Goal: Contribute content

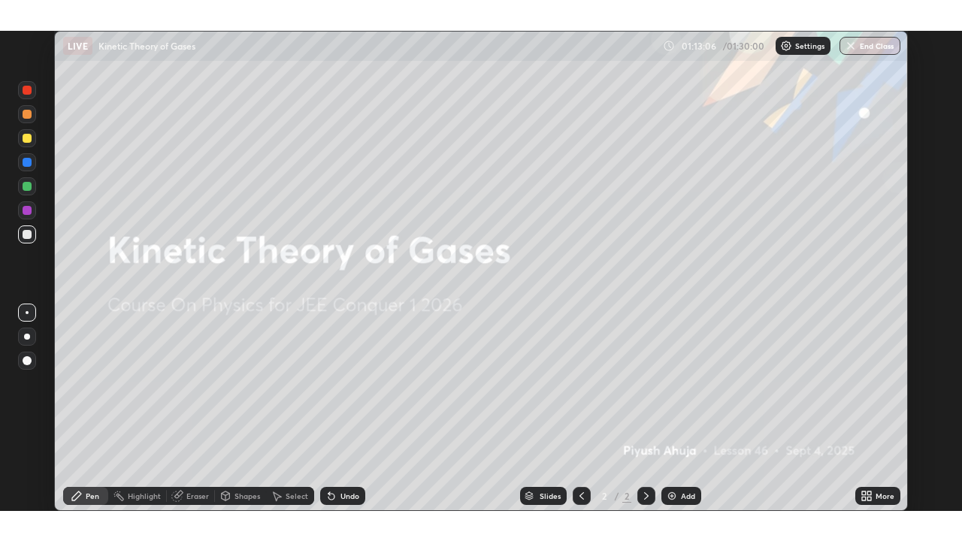
scroll to position [480, 962]
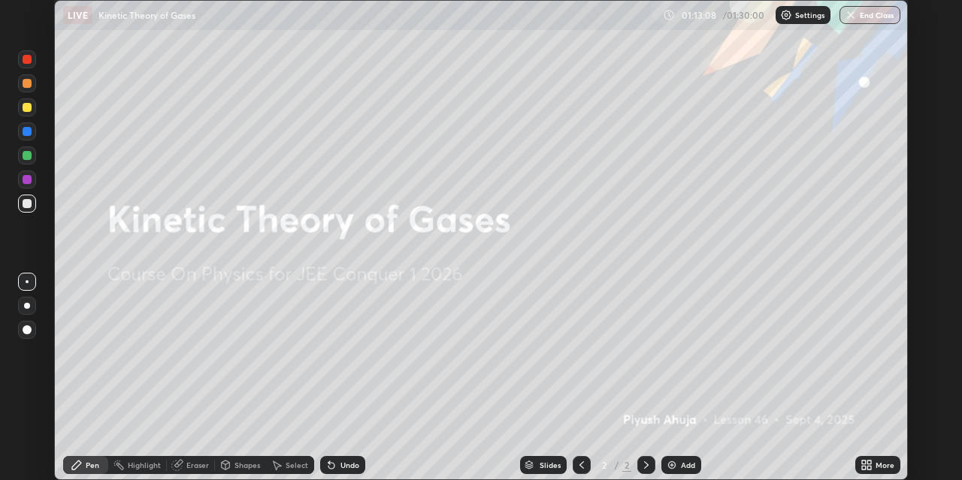
click at [871, 461] on icon at bounding box center [870, 463] width 4 height 4
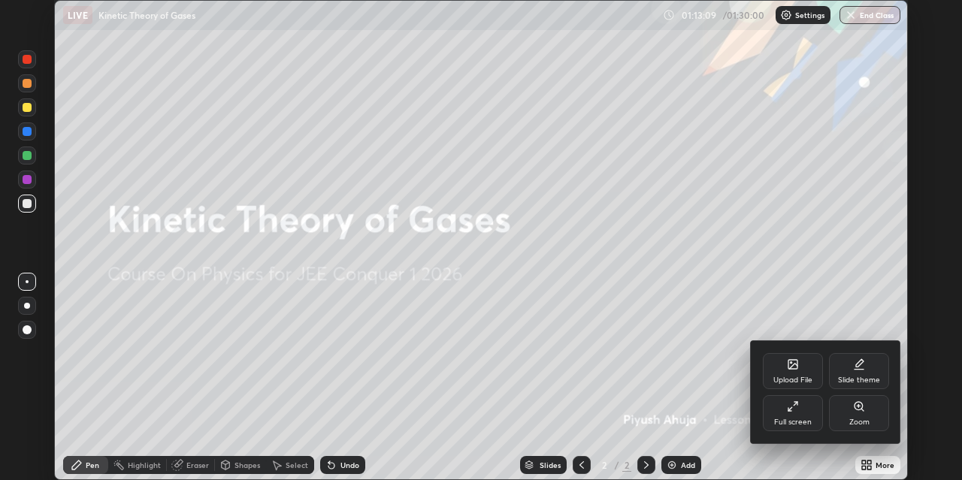
click at [798, 374] on div "Upload File" at bounding box center [793, 371] width 60 height 36
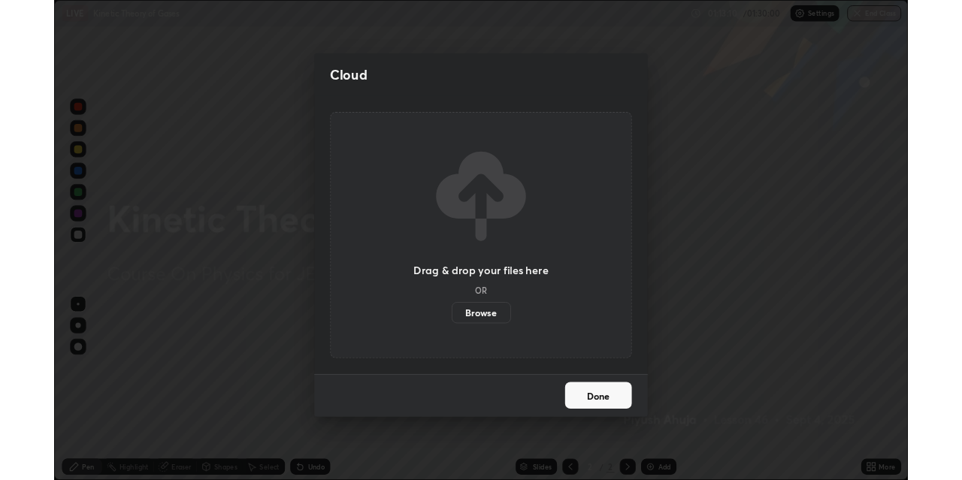
scroll to position [541, 962]
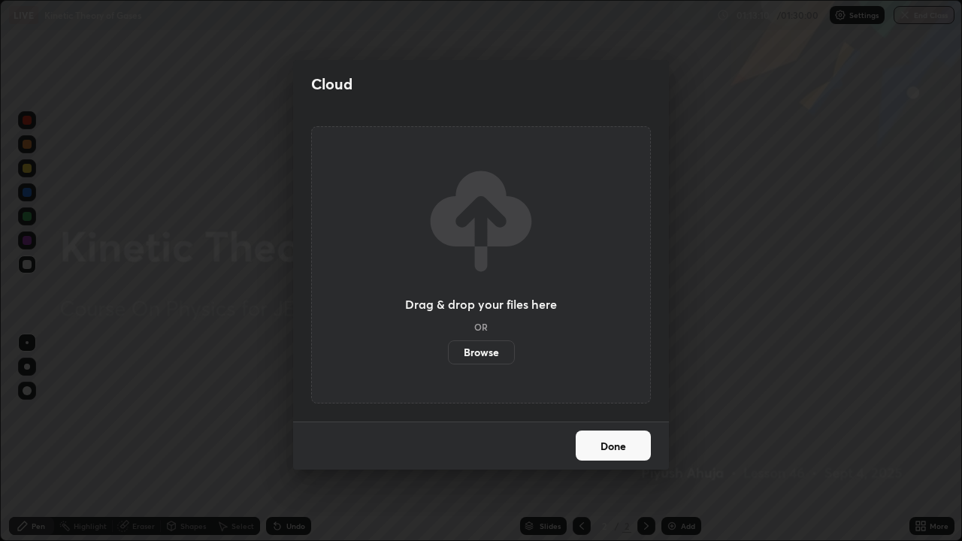
click at [500, 384] on div "Drag & drop your files here OR Browse" at bounding box center [481, 264] width 340 height 277
click at [489, 356] on label "Browse" at bounding box center [481, 353] width 67 height 24
click at [448, 356] on input "Browse" at bounding box center [448, 353] width 0 height 24
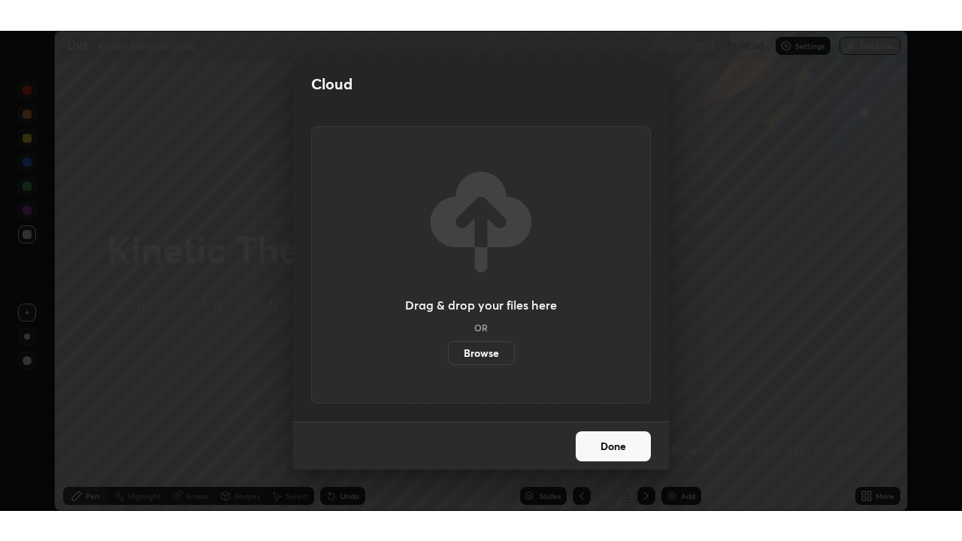
scroll to position [74696, 74214]
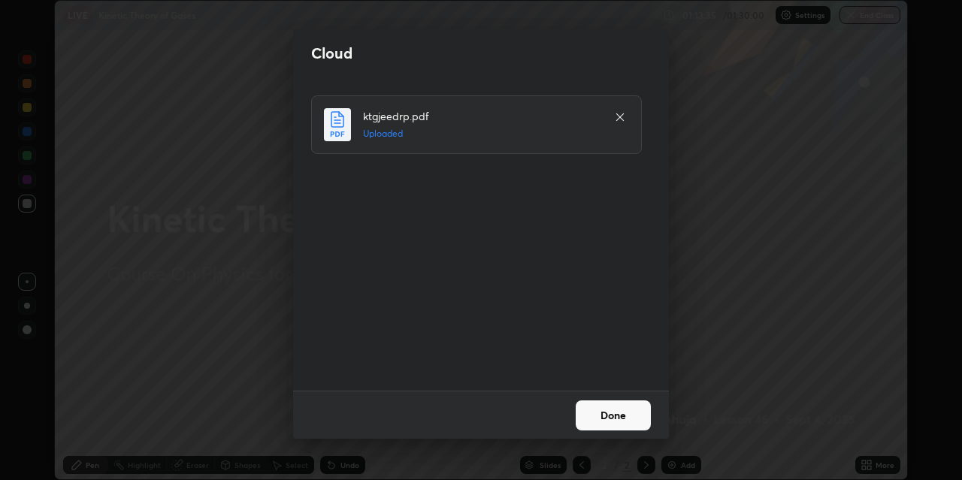
click at [609, 419] on button "Done" at bounding box center [613, 416] width 75 height 30
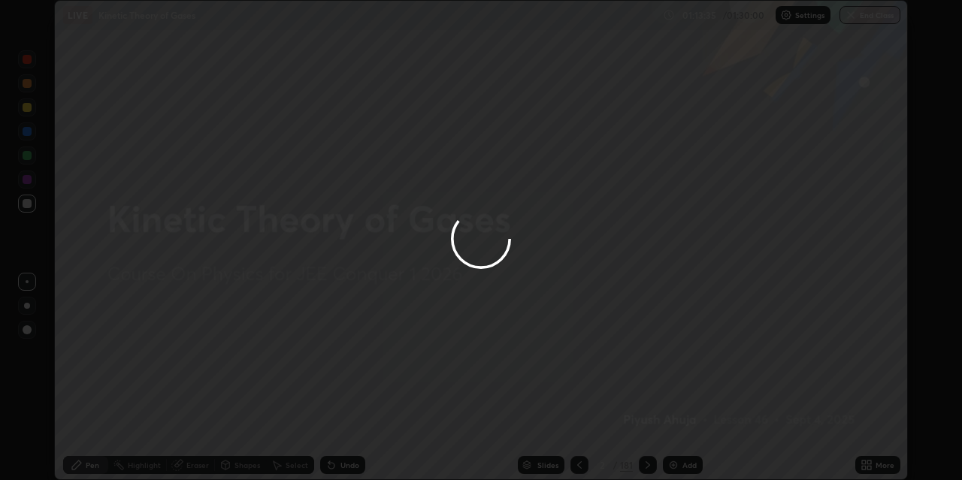
click at [604, 416] on div at bounding box center [481, 240] width 962 height 480
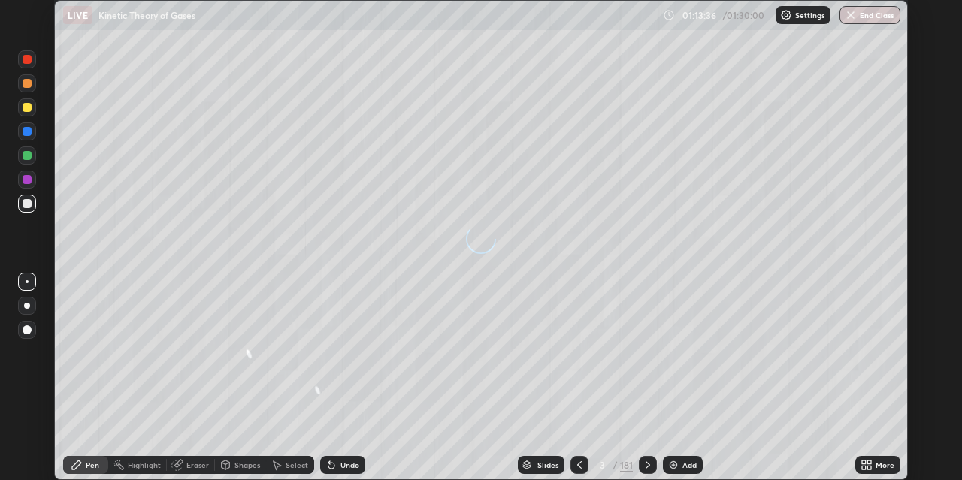
click at [874, 11] on button "End Class" at bounding box center [870, 15] width 61 height 18
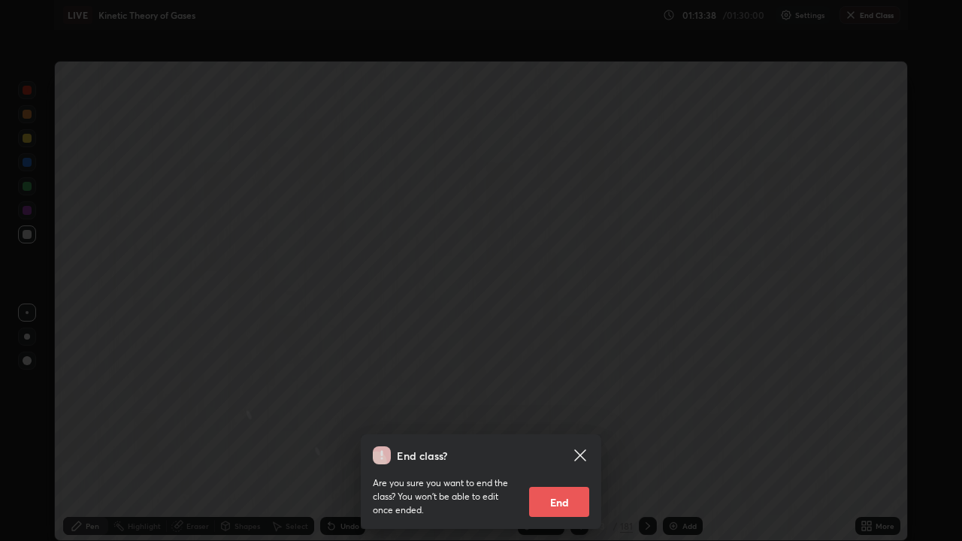
scroll to position [541, 962]
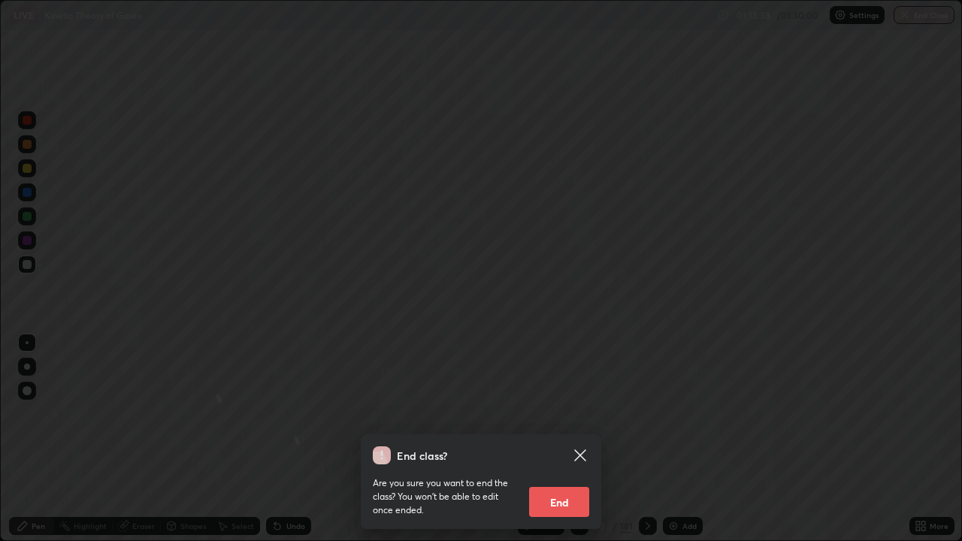
click at [583, 461] on icon at bounding box center [580, 456] width 18 height 18
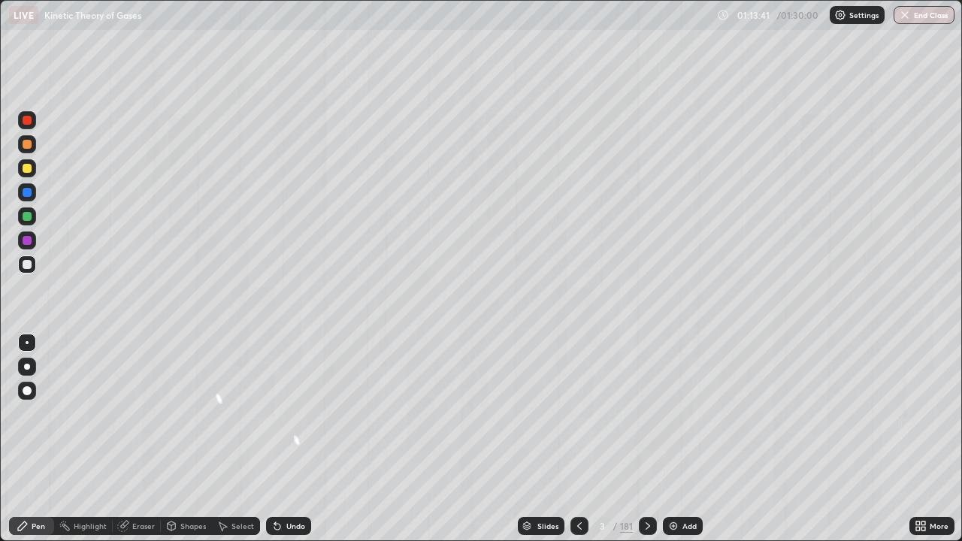
click at [914, 17] on button "End Class" at bounding box center [924, 15] width 61 height 18
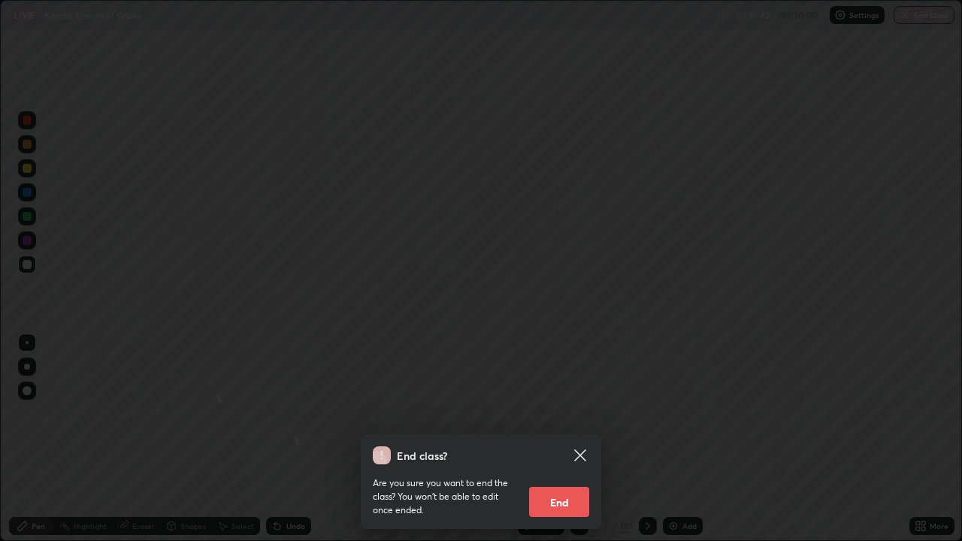
click at [571, 480] on button "End" at bounding box center [559, 502] width 60 height 30
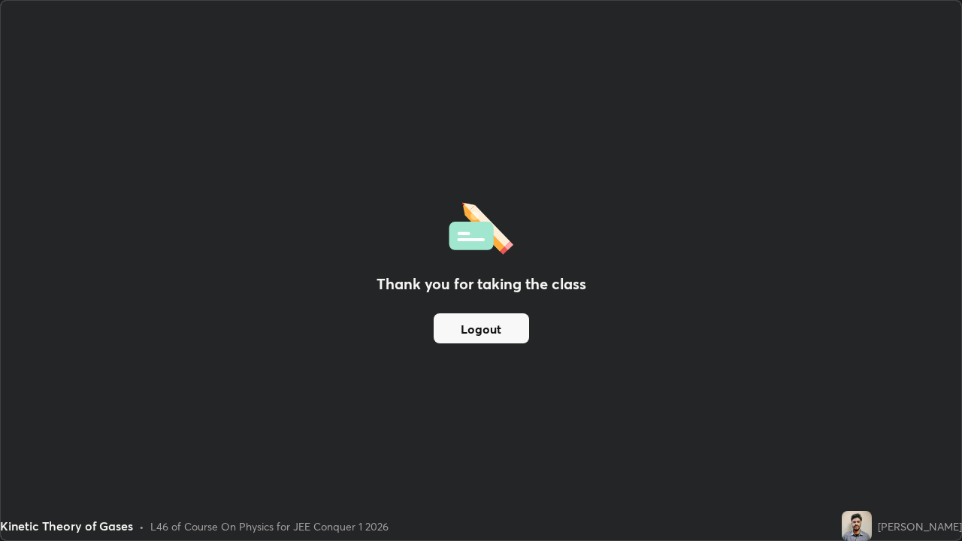
click at [591, 480] on div "Kinetic Theory of Gases • L46 of Course On Physics for JEE Conquer 1 2026" at bounding box center [418, 526] width 836 height 30
